Goal: Task Accomplishment & Management: Manage account settings

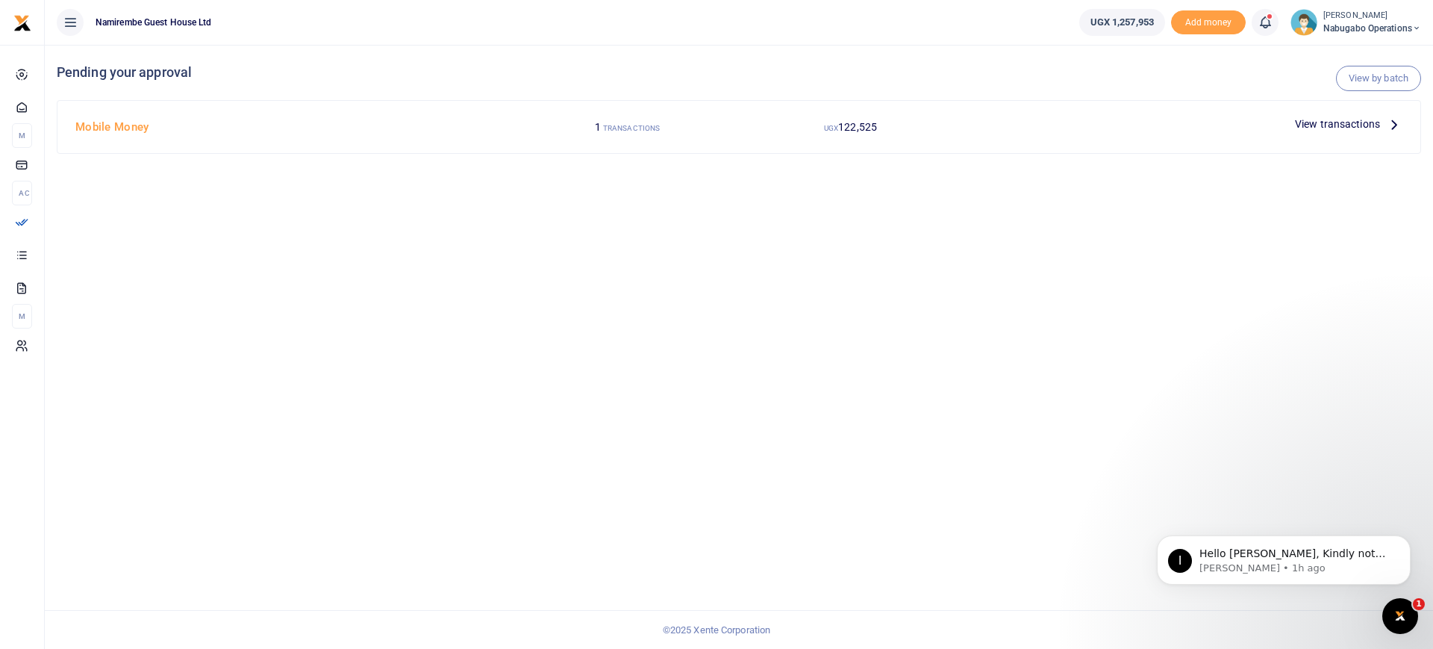
click at [1363, 118] on span "View transactions" at bounding box center [1337, 124] width 85 height 16
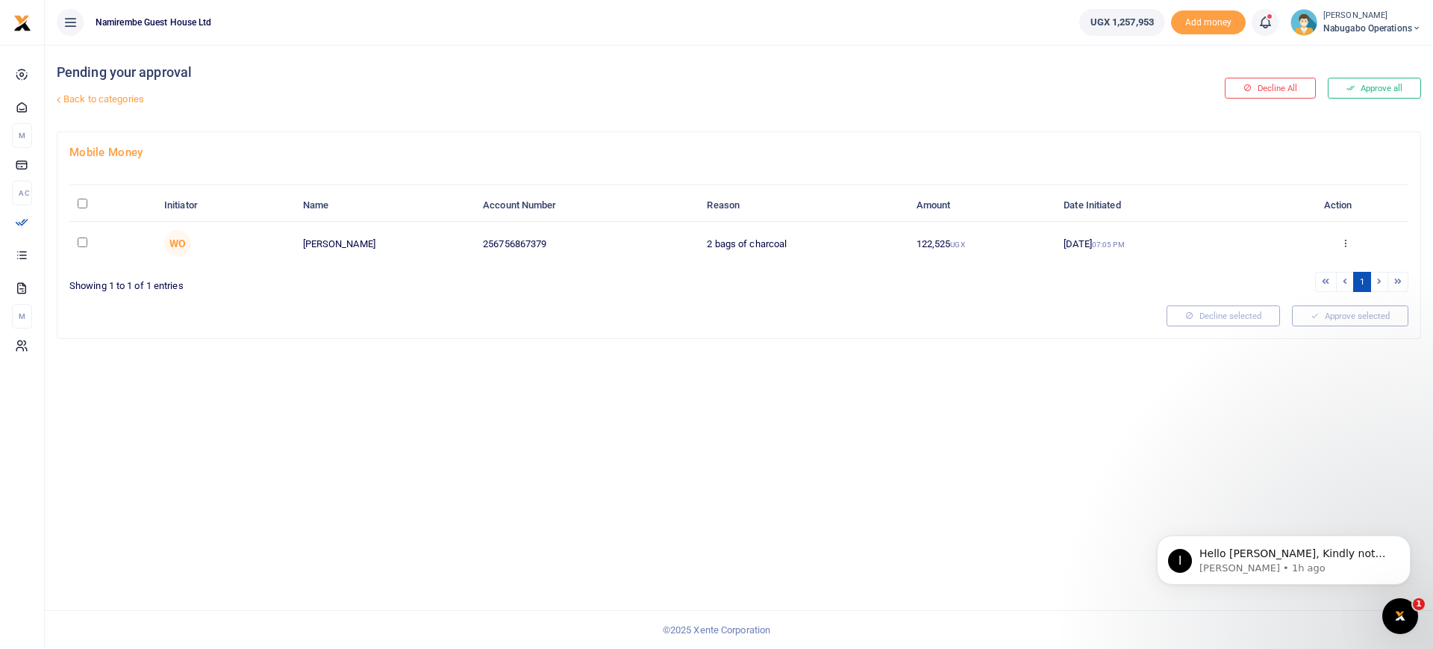
click at [82, 244] on input "checkbox" at bounding box center [83, 242] width 10 height 10
checkbox input "true"
click at [1342, 321] on button "Approve selected (1)" at bounding box center [1345, 315] width 127 height 21
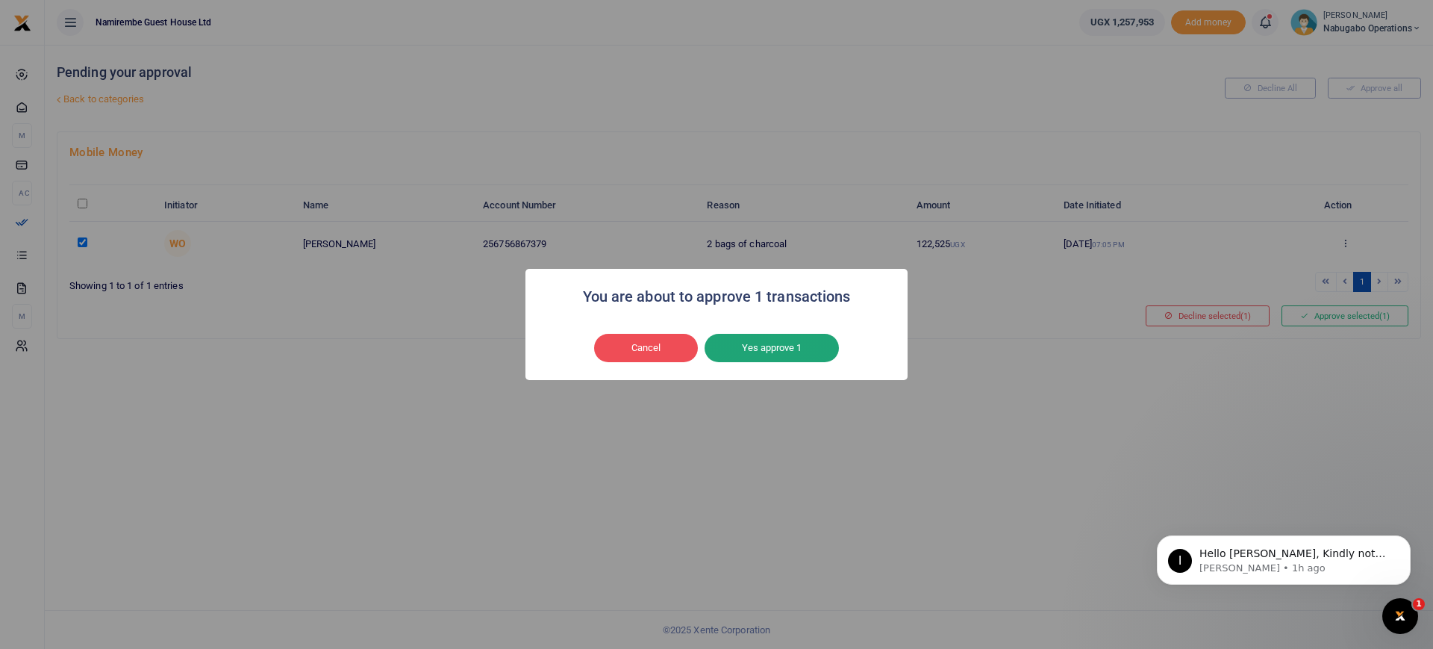
click at [781, 357] on button "Yes approve 1" at bounding box center [772, 348] width 134 height 28
